Goal: Task Accomplishment & Management: Complete application form

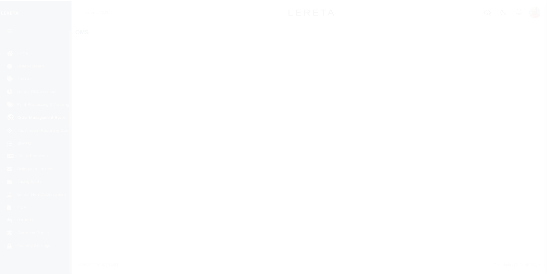
scroll to position [6, 0]
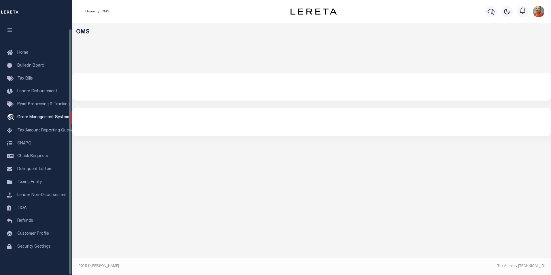
select select "200"
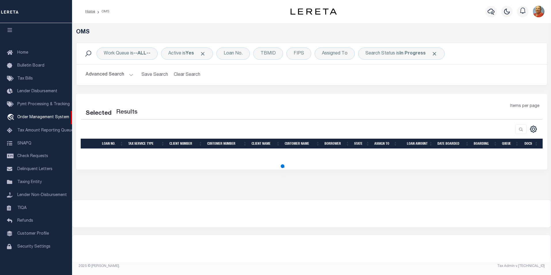
select select "200"
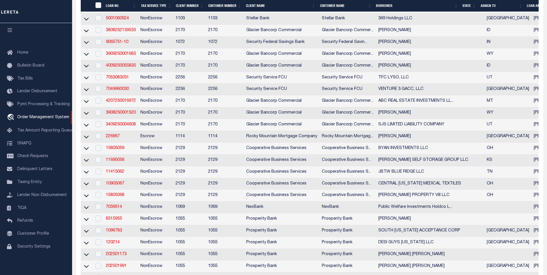
scroll to position [288, 0]
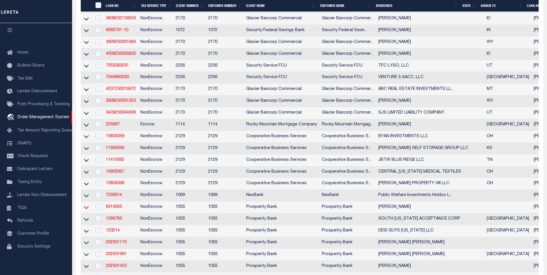
click at [86, 211] on icon at bounding box center [86, 208] width 5 height 6
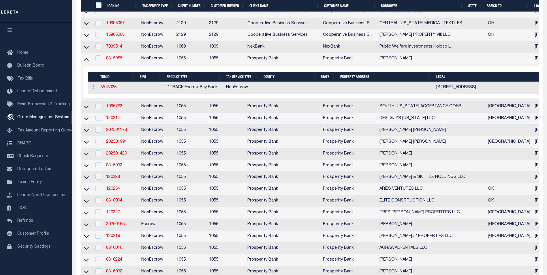
scroll to position [462, 0]
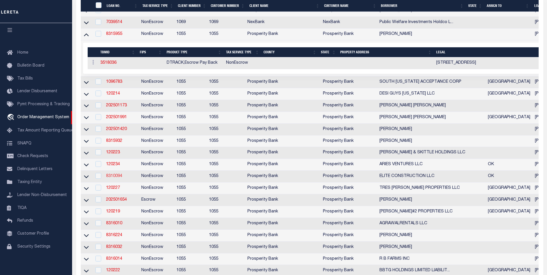
click at [113, 178] on link "8310094" at bounding box center [114, 176] width 16 height 4
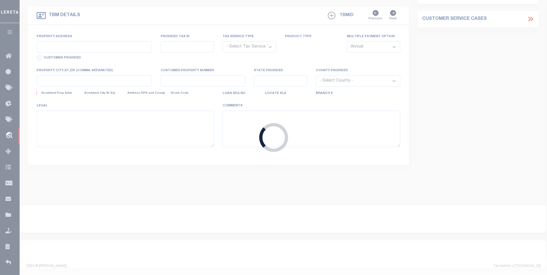
type input "8310094"
type input "ELITE CONSTRUCTION LLC"
select select
type input "PO BOX 943"
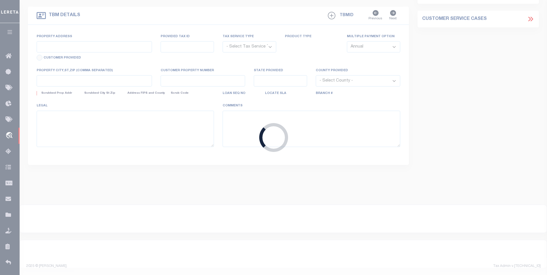
type input "MUSTANG OK 73064"
select select "700"
select select "NonEscrow"
type input "[STREET_ADDRESS]"
select select
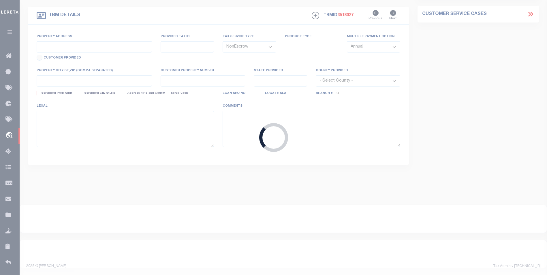
type input "MUSTANG, OK 73064"
type input "OK"
select select
type textarea "[STREET_ADDRESS] AN ADDITION TO [GEOGRAPHIC_DATA] OK"
select select "10515"
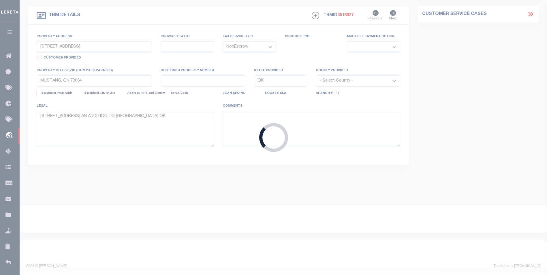
select select "4016"
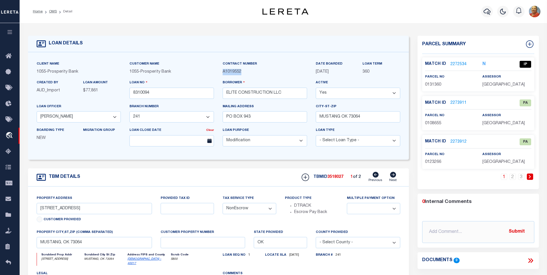
drag, startPoint x: 243, startPoint y: 74, endPoint x: 221, endPoint y: 74, distance: 21.9
click at [221, 74] on div "Contract Number A1019552" at bounding box center [264, 70] width 93 height 19
click at [489, 10] on icon "button" at bounding box center [487, 11] width 7 height 7
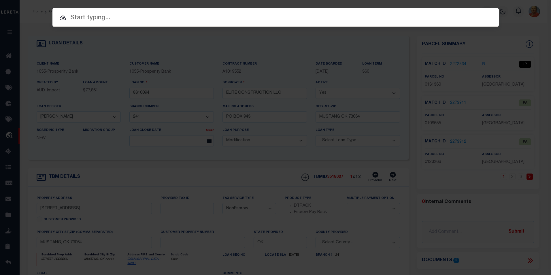
click at [89, 19] on input "text" at bounding box center [275, 18] width 447 height 10
paste input "111734"
type input "111734"
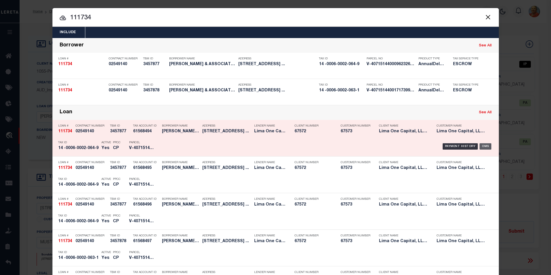
click at [486, 147] on div "OMS" at bounding box center [486, 146] width 12 height 6
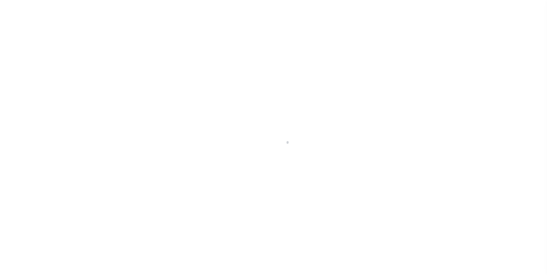
type input "[STREET_ADDRESS]"
radio input "true"
select select "Escrow"
select select
type input "ATLANTA GA 30315"
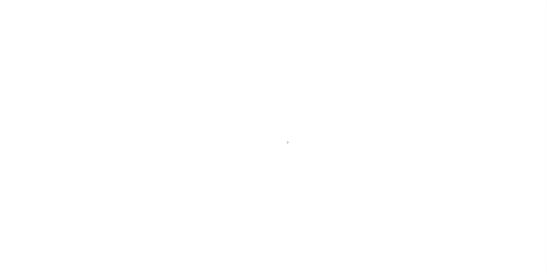
type input "111734-1"
type input "GA"
type textarea "COLLECTOR: ENTITY: PARCEL: 14000600020649"
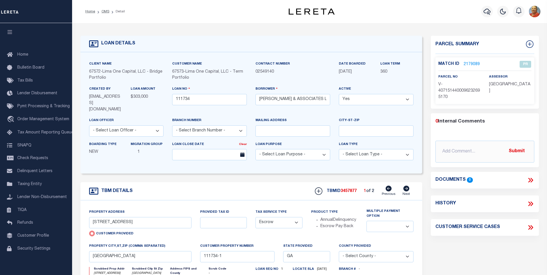
click at [227, 87] on div "Loan No 111734" at bounding box center [209, 95] width 75 height 19
drag, startPoint x: 280, startPoint y: 74, endPoint x: 254, endPoint y: 72, distance: 26.1
click at [254, 73] on div "Contract Number 02549140" at bounding box center [292, 73] width 83 height 25
copy span "02549140"
